Goal: Information Seeking & Learning: Learn about a topic

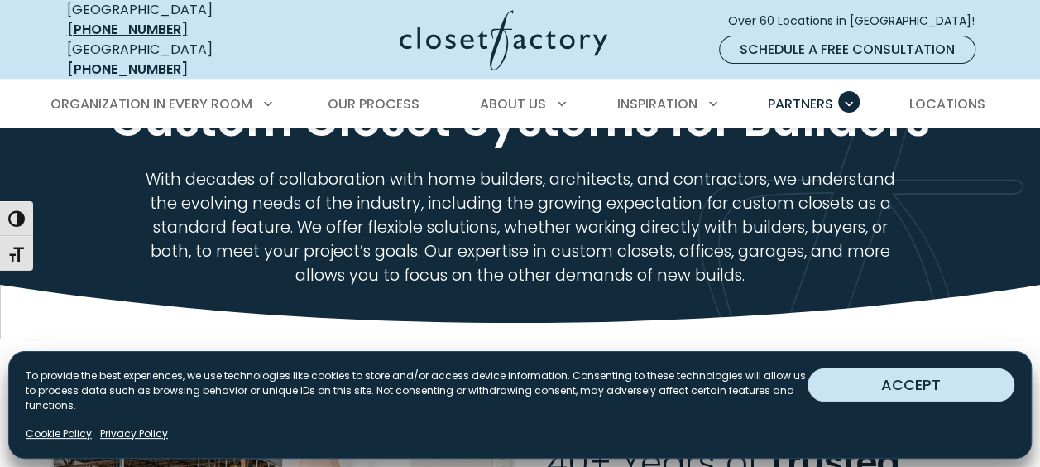
click at [908, 390] on button "ACCEPT" at bounding box center [911, 384] width 207 height 33
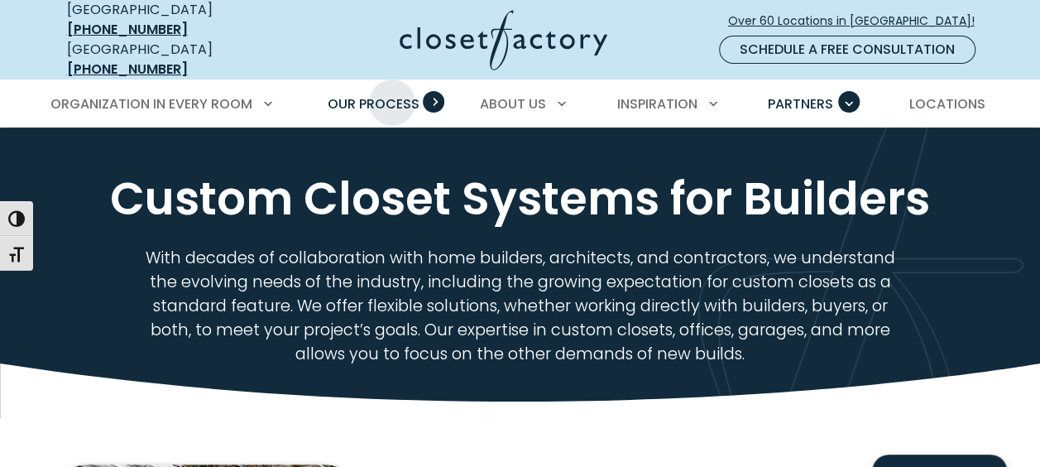
click at [392, 81] on link "Our Process" at bounding box center [373, 104] width 125 height 46
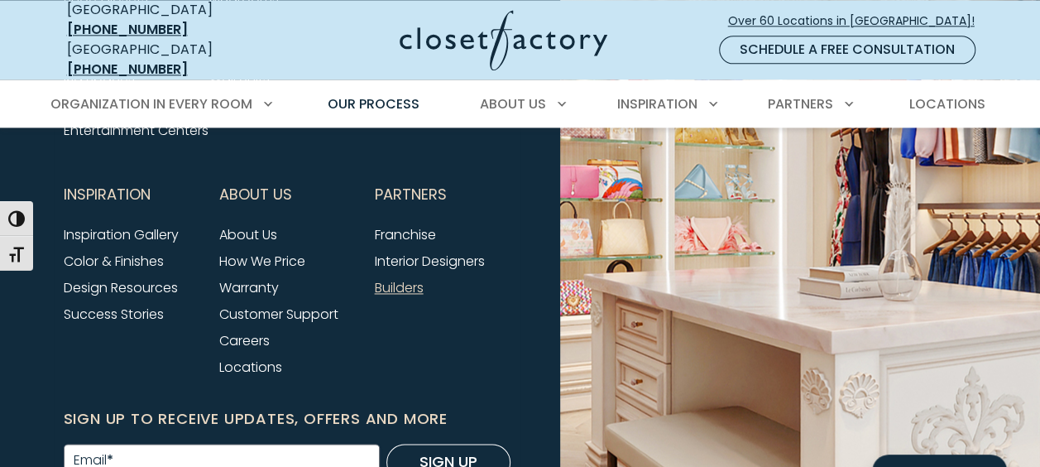
scroll to position [4178, 0]
click at [227, 243] on link "About Us" at bounding box center [248, 233] width 58 height 19
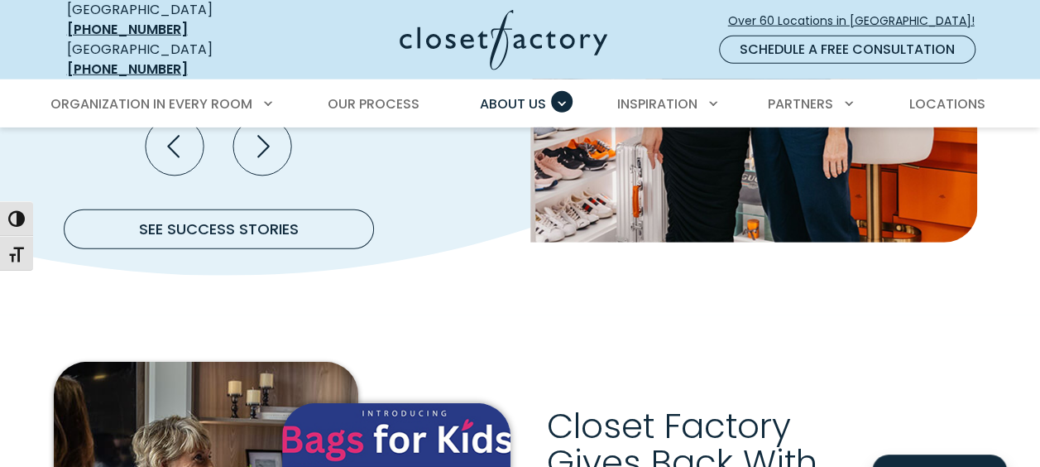
scroll to position [2300, 0]
